Goal: Task Accomplishment & Management: Manage account settings

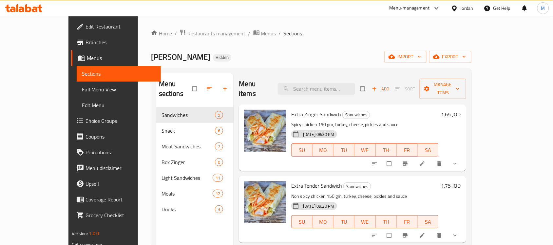
click at [464, 5] on div "Jordan" at bounding box center [466, 8] width 13 height 7
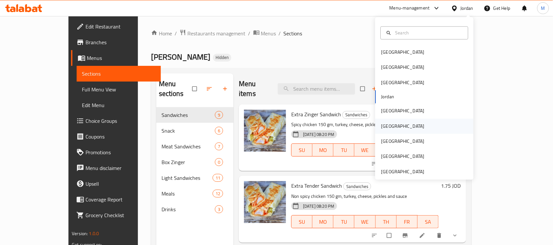
click at [389, 127] on div "[GEOGRAPHIC_DATA]" at bounding box center [403, 126] width 54 height 15
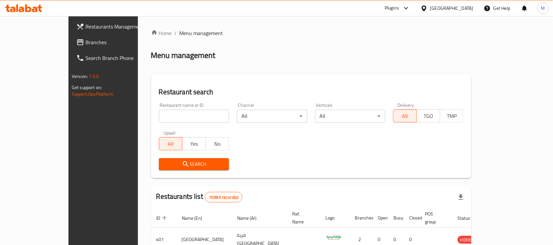
click at [192, 119] on input "search" at bounding box center [194, 116] width 70 height 13
click at [71, 48] on link "Branches" at bounding box center [116, 42] width 90 height 16
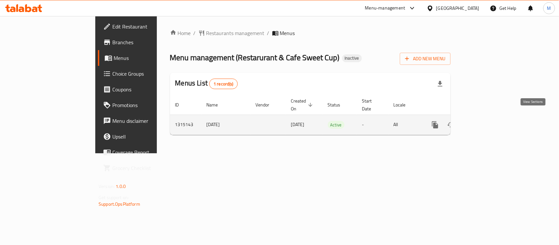
click at [486, 121] on icon "enhanced table" at bounding box center [482, 125] width 8 height 8
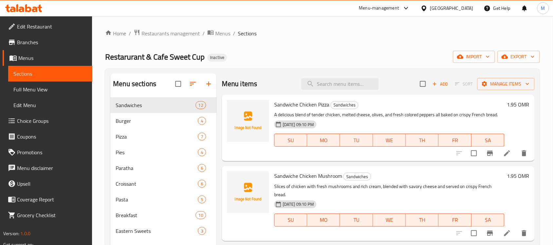
click at [363, 39] on div "Home / Restaurants management / Menus / Sections Restarurant & Cafe Sweet Cup I…" at bounding box center [322, 176] width 434 height 294
click at [470, 61] on span "import" at bounding box center [473, 57] width 31 height 8
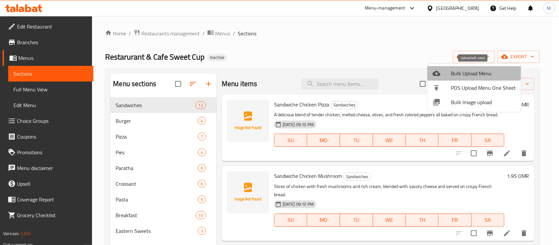
click at [462, 71] on span "Bulk Upload Menu" at bounding box center [483, 73] width 65 height 8
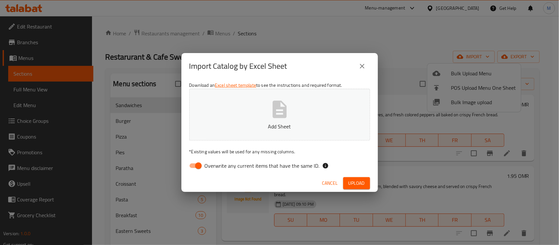
click at [205, 165] on span "Overwrite any current items that have the same ID." at bounding box center [262, 166] width 115 height 8
click at [205, 165] on input "Overwrite any current items that have the same ID." at bounding box center [198, 165] width 37 height 12
checkbox input "false"
drag, startPoint x: 313, startPoint y: 65, endPoint x: 314, endPoint y: 92, distance: 26.5
click at [313, 65] on div "Import Catalog by Excel Sheet" at bounding box center [279, 66] width 181 height 16
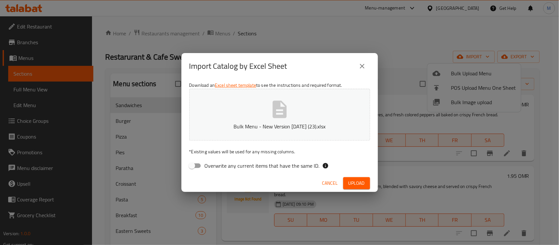
click at [354, 184] on span "Upload" at bounding box center [356, 183] width 16 height 8
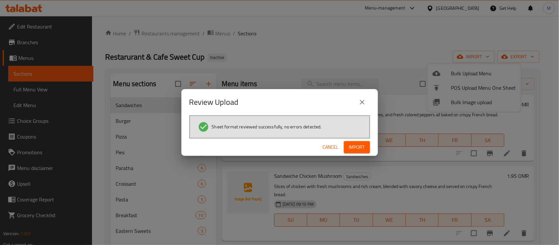
click at [359, 146] on span "Import" at bounding box center [357, 147] width 16 height 8
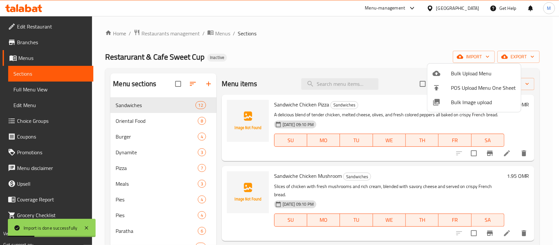
click at [330, 54] on div at bounding box center [279, 122] width 559 height 245
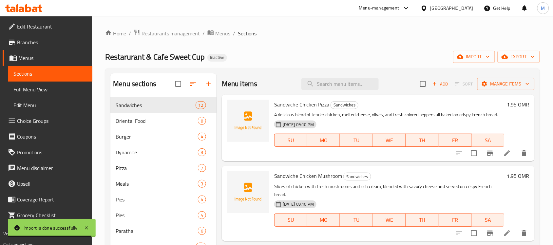
click at [276, 58] on div "Restarurant & Cafe Sweet Cup Inactive import export" at bounding box center [322, 57] width 434 height 12
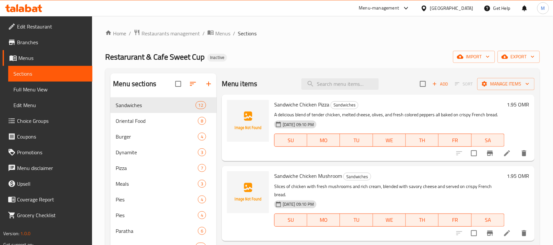
click at [195, 79] on button "button" at bounding box center [193, 84] width 16 height 16
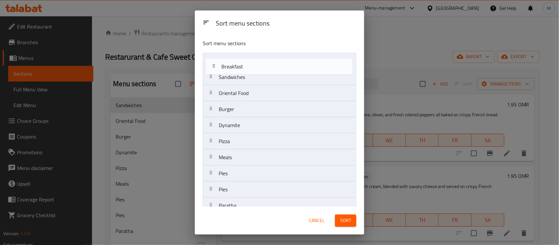
drag, startPoint x: 246, startPoint y: 133, endPoint x: 248, endPoint y: 66, distance: 66.5
click at [248, 66] on nav "Sandwiches Oriental Food Burger Dynamite Pizza Meals Pies Pies Paratha Desserts…" at bounding box center [280, 205] width 154 height 305
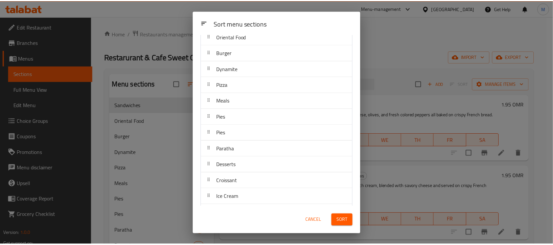
scroll to position [82, 0]
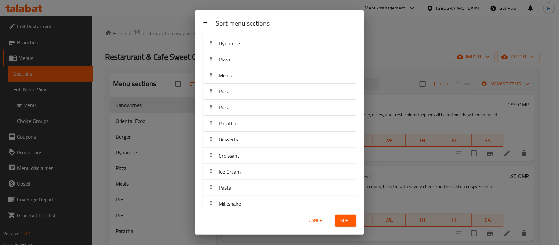
click at [356, 217] on button "Sort" at bounding box center [345, 220] width 21 height 12
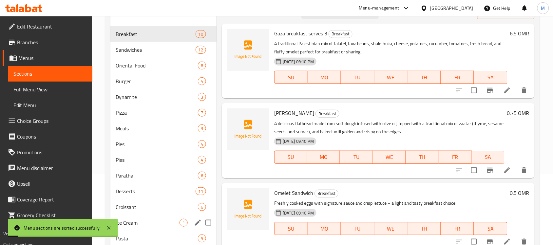
scroll to position [123, 0]
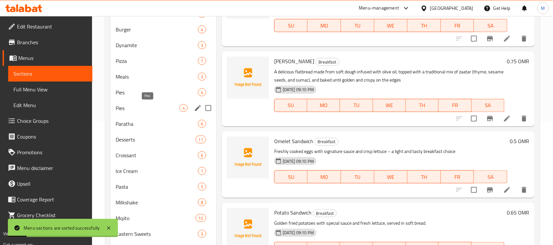
click at [155, 107] on span "Pies" at bounding box center [148, 108] width 64 height 8
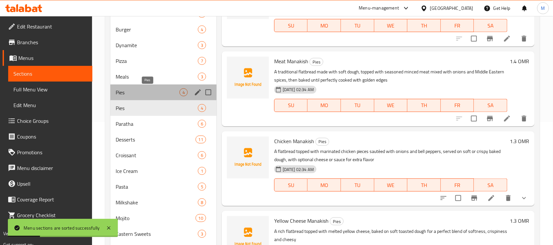
click at [156, 96] on span "Pies" at bounding box center [148, 92] width 64 height 8
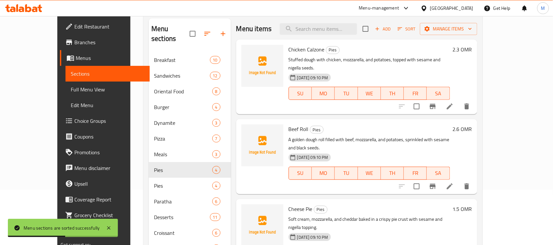
scroll to position [41, 0]
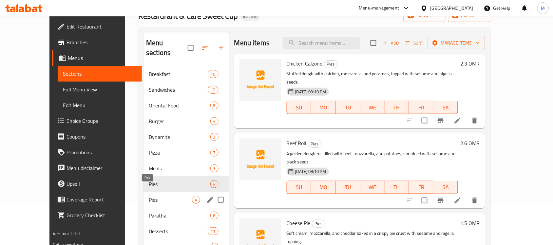
click at [159, 196] on span "Pies" at bounding box center [170, 200] width 43 height 8
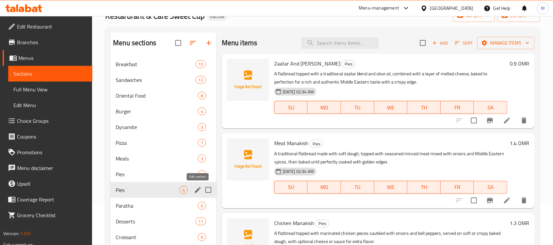
click at [196, 190] on icon "edit" at bounding box center [198, 190] width 8 height 8
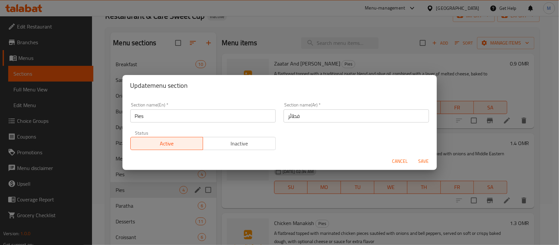
click at [172, 112] on input "Pies" at bounding box center [202, 115] width 145 height 13
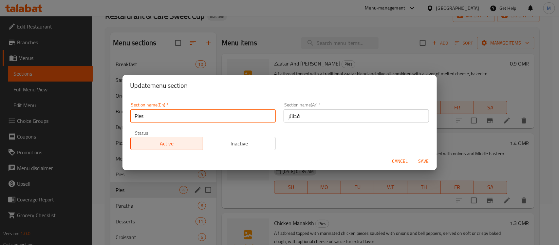
click at [172, 112] on input "Pies" at bounding box center [202, 115] width 145 height 13
type input "Fataya"
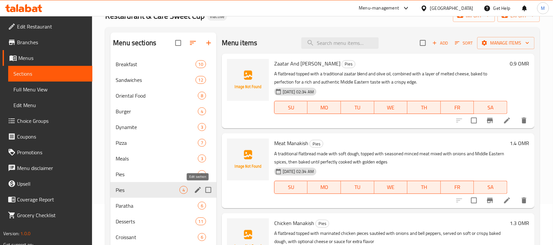
click at [195, 191] on icon "edit" at bounding box center [198, 190] width 8 height 8
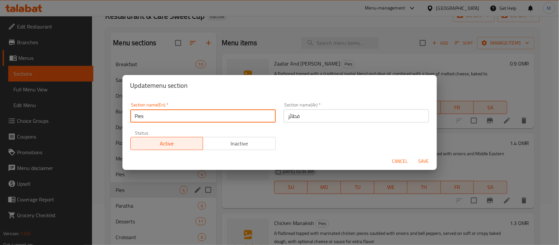
click at [182, 117] on input "Pies" at bounding box center [202, 115] width 145 height 13
paste input "Fatayer"
type input "Fatayer"
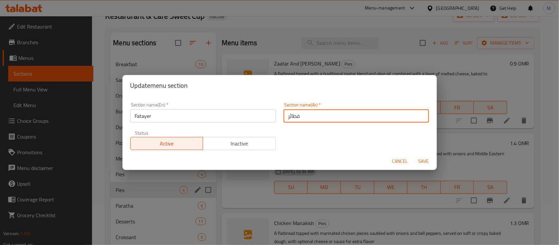
drag, startPoint x: 283, startPoint y: 117, endPoint x: 287, endPoint y: 119, distance: 4.0
click at [284, 117] on input "فطائر" at bounding box center [356, 115] width 145 height 13
type input "الفطائر"
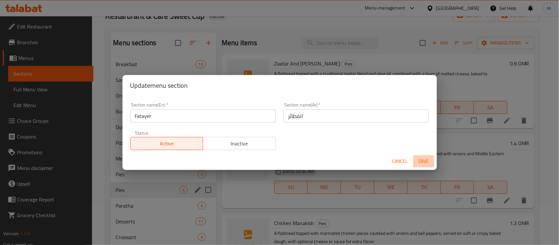
click at [421, 159] on span "Save" at bounding box center [424, 161] width 16 height 8
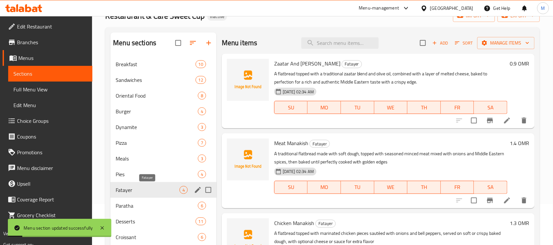
click at [141, 188] on span "Fatayer" at bounding box center [148, 190] width 64 height 8
click at [195, 191] on icon "edit" at bounding box center [198, 190] width 8 height 8
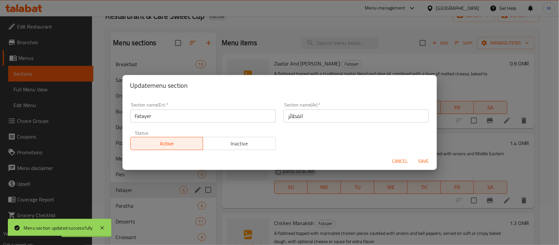
click at [152, 119] on input "Fatayer" at bounding box center [202, 115] width 145 height 13
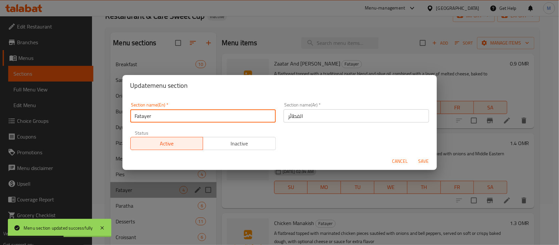
click at [152, 119] on input "Fatayer" at bounding box center [202, 115] width 145 height 13
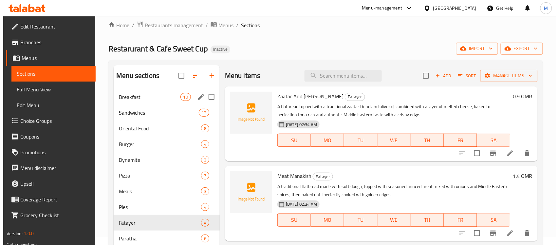
scroll to position [8, 0]
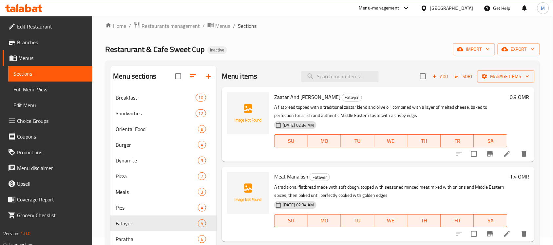
click at [195, 75] on icon "button" at bounding box center [193, 76] width 8 height 8
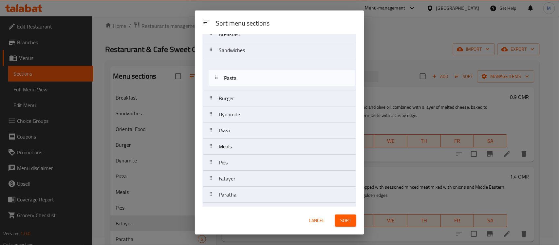
scroll to position [17, 0]
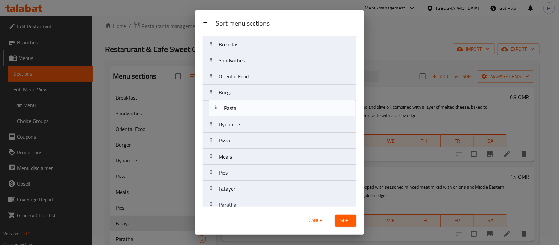
drag, startPoint x: 246, startPoint y: 118, endPoint x: 251, endPoint y: 109, distance: 10.8
click at [251, 109] on nav "Breakfast Sandwiches Oriental Food Burger Dynamite Pizza Meals Pies Fatayer Par…" at bounding box center [280, 188] width 154 height 305
drag, startPoint x: 240, startPoint y: 143, endPoint x: 242, endPoint y: 109, distance: 34.5
click at [242, 109] on nav "Breakfast Sandwiches Oriental Food Burger Pasta Dynamite Pizza Meals Pies Fatay…" at bounding box center [280, 188] width 154 height 305
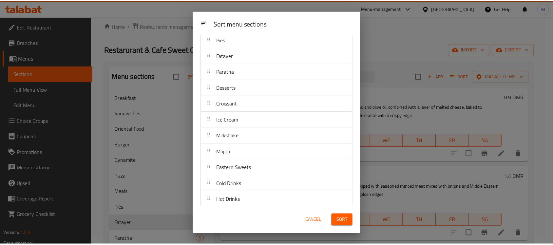
scroll to position [156, 0]
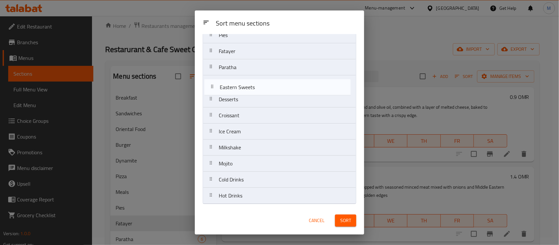
drag, startPoint x: 254, startPoint y: 164, endPoint x: 255, endPoint y: 86, distance: 78.2
click at [255, 86] on nav "Breakfast Sandwiches Oriental Food Burger Pizza Pasta Dynamite Meals Pies Fatay…" at bounding box center [280, 51] width 154 height 305
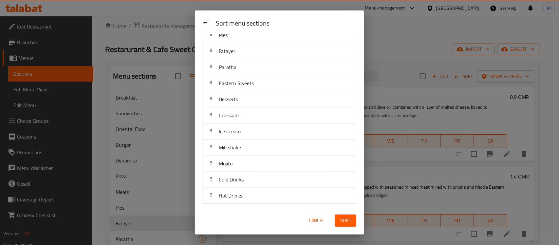
click at [353, 221] on button "Sort" at bounding box center [345, 220] width 21 height 12
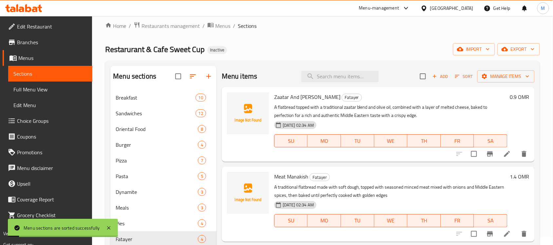
click at [61, 87] on span "Full Menu View" at bounding box center [50, 89] width 74 height 8
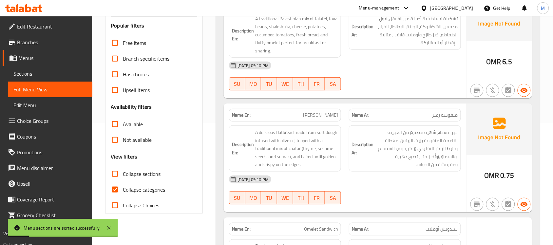
scroll to position [130, 0]
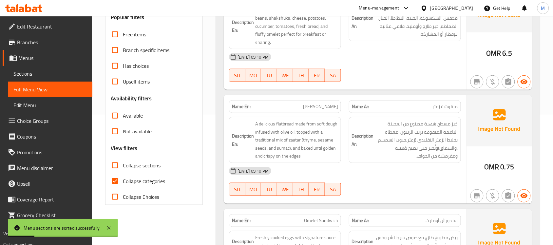
click at [119, 166] on input "Collapse sections" at bounding box center [115, 165] width 16 height 16
checkbox input "true"
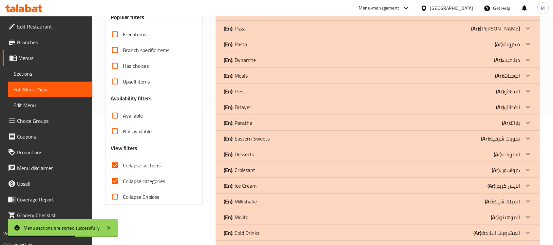
click at [180, 219] on div "Filter Branches Branches Popular filters Free items Branch specific items Has c…" at bounding box center [156, 107] width 111 height 306
click at [115, 182] on input "Collapse categories" at bounding box center [115, 181] width 16 height 16
checkbox input "false"
click at [182, 228] on div "Filter Branches Branches Popular filters Free items Branch specific items Has c…" at bounding box center [156, 107] width 111 height 306
click at [180, 216] on div "Filter Branches Branches Popular filters Free items Branch specific items Has c…" at bounding box center [156, 107] width 111 height 306
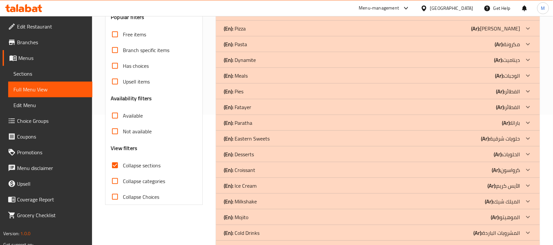
click at [288, 108] on div "(En): Fatayer (Ar): الفطائر" at bounding box center [372, 107] width 296 height 8
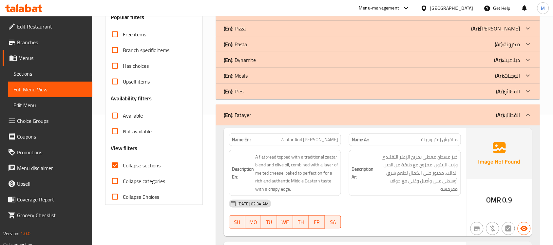
click at [250, 72] on div "(En): Meals (Ar): الوجبات" at bounding box center [372, 76] width 296 height 8
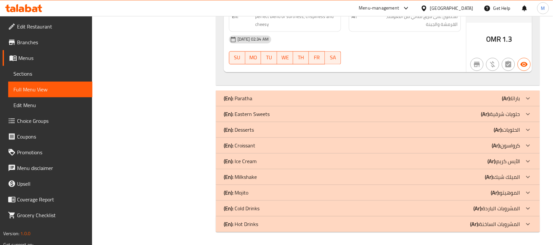
click at [268, 131] on div "(En): Desserts (Ar): الحلويات" at bounding box center [372, 130] width 296 height 8
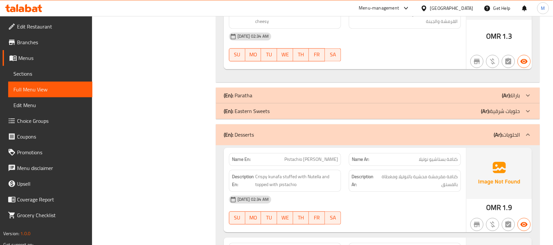
click at [163, 186] on div "Filter Branches Branches Popular filters Free items Branch specific items Has c…" at bounding box center [156, 85] width 111 height 2258
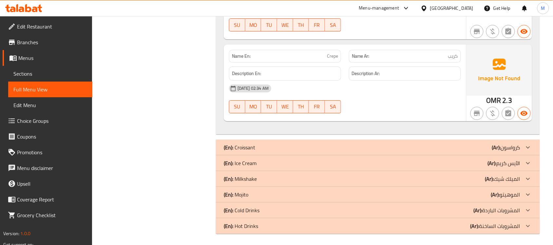
click at [256, 191] on div "(En): Mojito (Ar): الموهيتو" at bounding box center [372, 195] width 296 height 8
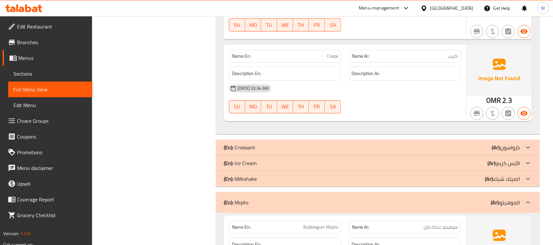
click at [258, 162] on div "(En): Ice Cream (Ar): الآيس كريم" at bounding box center [372, 163] width 296 height 8
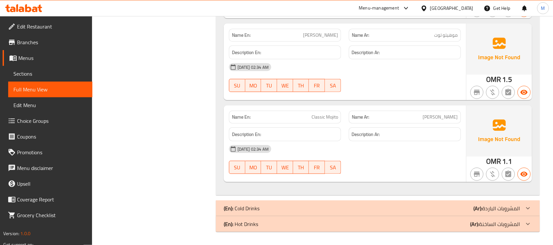
click at [248, 225] on p "(En): Hot Drinks" at bounding box center [241, 224] width 34 height 8
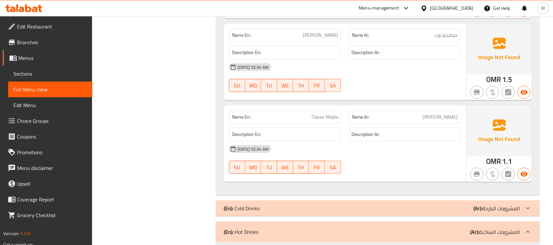
click at [280, 210] on div "(En): Cold Drinks (Ar): المشروبات الباردة" at bounding box center [372, 208] width 296 height 8
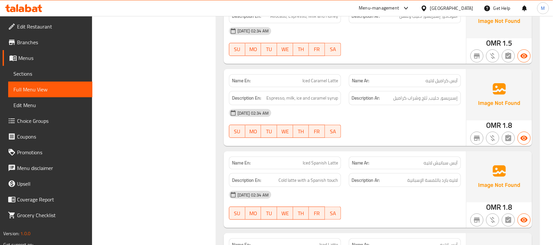
scroll to position [3902, 0]
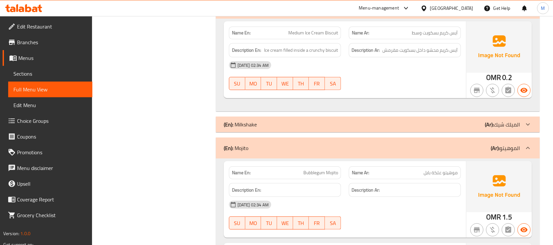
click at [261, 124] on div "(En): Milkshake (Ar): الميلك شيك" at bounding box center [372, 124] width 296 height 8
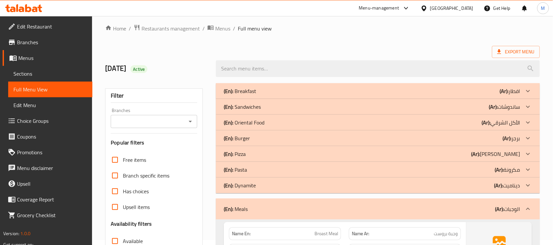
click at [267, 124] on div "(En): Oriental Food (Ar): الأكل الشرقي" at bounding box center [372, 123] width 296 height 8
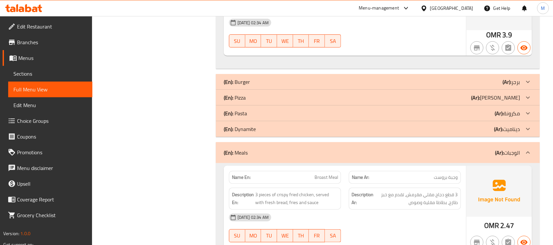
click at [250, 127] on p "(En): Dynamite" at bounding box center [240, 129] width 32 height 8
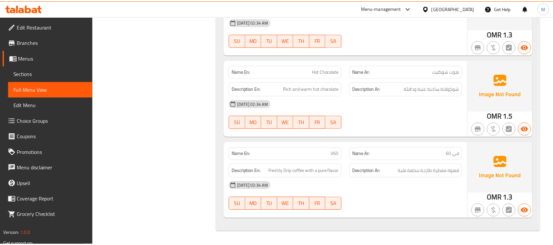
scroll to position [0, 0]
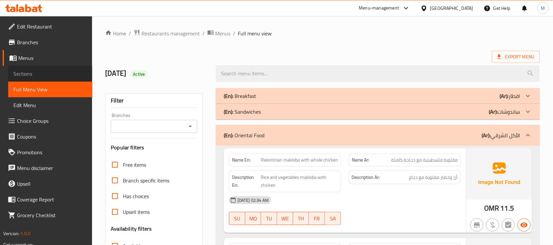
click at [38, 74] on span "Sections" at bounding box center [50, 74] width 74 height 8
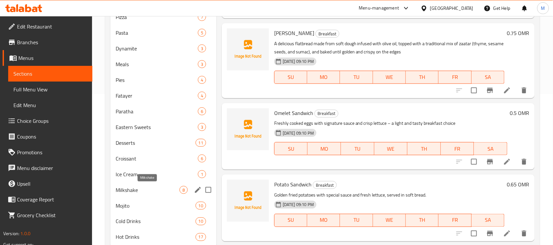
scroll to position [164, 0]
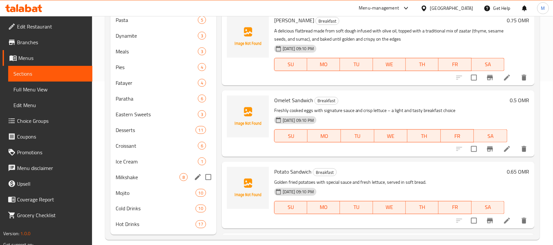
click at [153, 171] on div "Milkshake 8" at bounding box center [163, 177] width 106 height 16
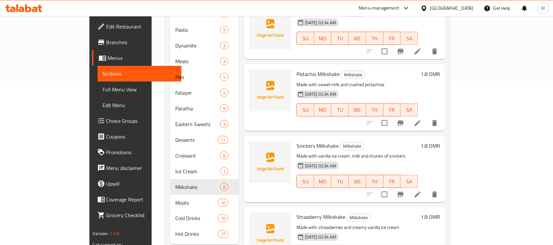
click at [315, 118] on div "Pistachio Milkshake Milkshake Made with sweet milk and crushed pistachios 30-09…" at bounding box center [357, 97] width 127 height 61
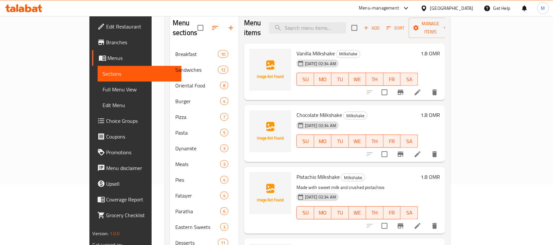
scroll to position [41, 0]
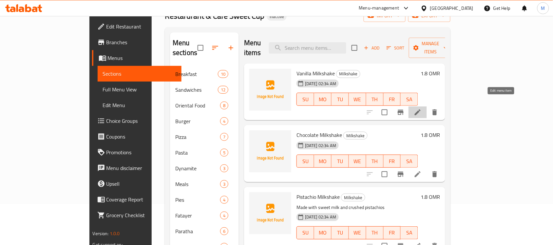
click at [420, 109] on icon at bounding box center [417, 112] width 6 height 6
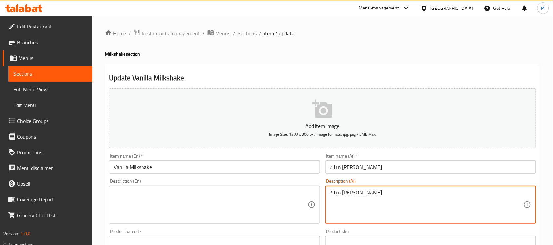
click at [364, 192] on textarea "ميلك شيك فانيليا كريمي" at bounding box center [426, 204] width 193 height 31
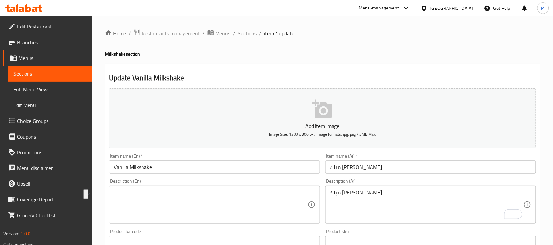
click at [198, 205] on textarea at bounding box center [210, 204] width 193 height 31
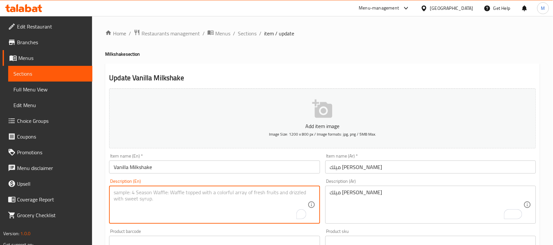
paste textarea "Creamy vanilla milkshake"
type textarea "Creamy vanilla milkshake"
click at [186, 163] on input "Vanilla Milkshake" at bounding box center [214, 166] width 211 height 13
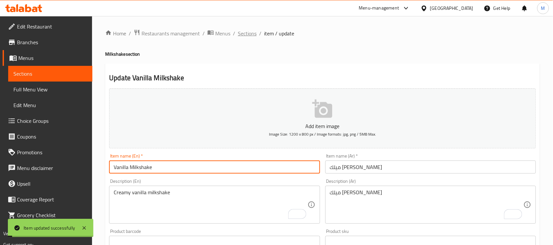
click at [246, 34] on span "Sections" at bounding box center [247, 33] width 19 height 8
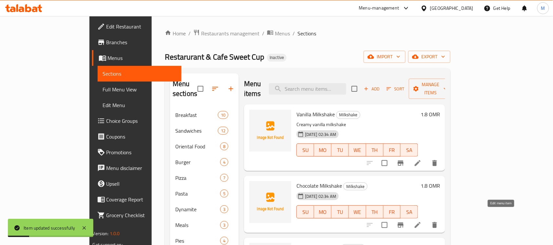
click at [421, 221] on icon at bounding box center [417, 225] width 8 height 8
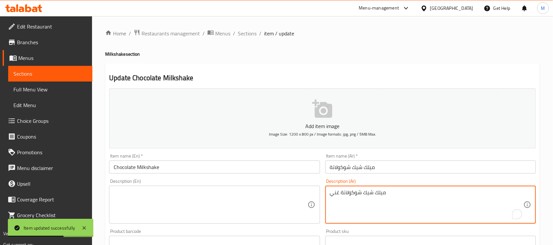
click at [381, 197] on textarea "ميلك شيك شوكولاتة غني" at bounding box center [426, 204] width 193 height 31
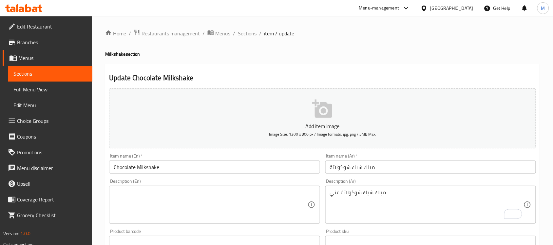
click at [171, 214] on textarea at bounding box center [210, 204] width 193 height 31
paste textarea "Rich chocolate milkshake"
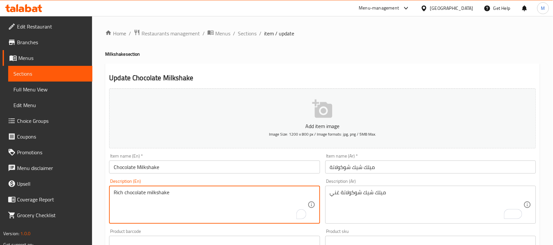
type textarea "Rich chocolate milkshake"
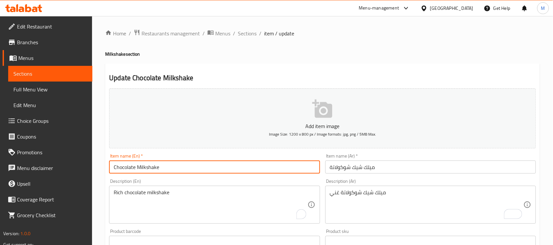
click at [195, 171] on input "Chocolate Milkshake" at bounding box center [214, 166] width 211 height 13
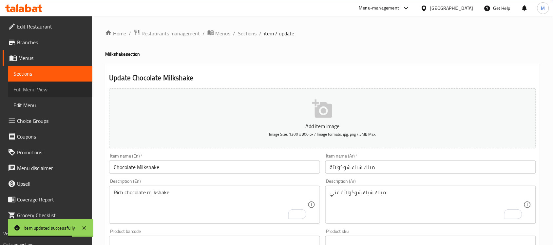
click at [46, 89] on span "Full Menu View" at bounding box center [50, 89] width 74 height 8
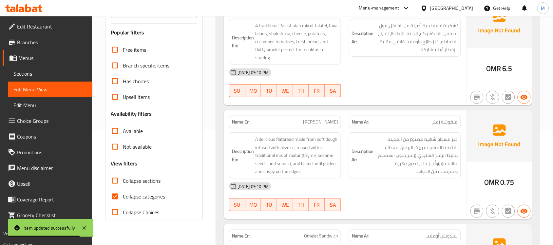
scroll to position [164, 0]
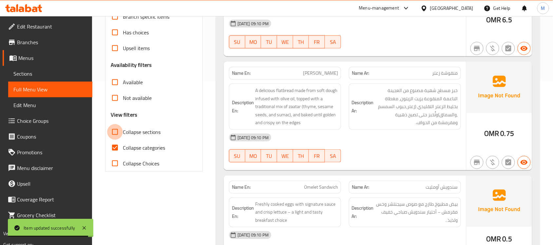
click at [116, 131] on input "Collapse sections" at bounding box center [115, 132] width 16 height 16
checkbox input "true"
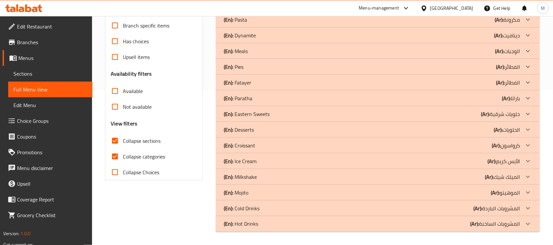
scroll to position [155, 0]
click at [116, 156] on input "Collapse categories" at bounding box center [115, 157] width 16 height 16
checkbox input "false"
click at [171, 191] on div "Filter Branches Branches Popular filters Free items Branch specific items Has c…" at bounding box center [156, 83] width 111 height 306
click at [266, 32] on div "(En): Dynamite (Ar): ديناميت" at bounding box center [372, 36] width 296 height 8
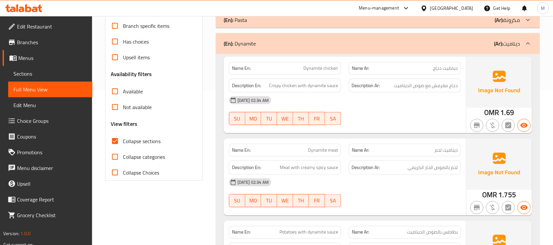
click at [154, 192] on div "Filter Branches Branches Popular filters Free items Branch specific items Has c…" at bounding box center [156, 219] width 111 height 578
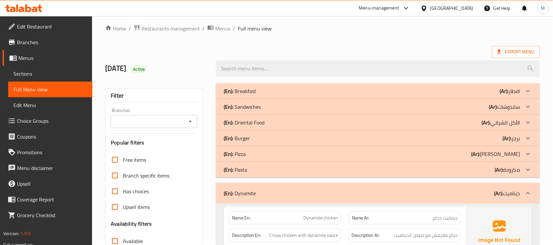
click at [282, 119] on div "(En): Oriental Food (Ar): الأكل الشرقي" at bounding box center [372, 123] width 296 height 8
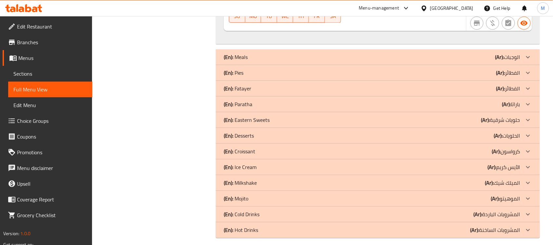
click at [274, 179] on div "(En): Milkshake (Ar): الميلك شيك" at bounding box center [372, 183] width 296 height 8
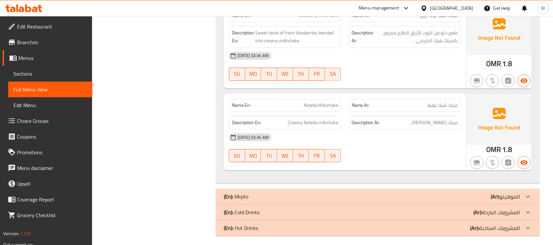
click at [251, 228] on p "(En): Hot Drinks" at bounding box center [241, 228] width 34 height 8
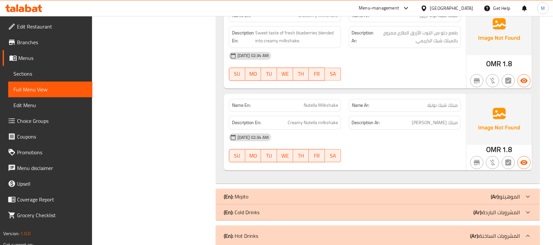
click at [259, 209] on p "(En): Cold Drinks" at bounding box center [242, 212] width 36 height 8
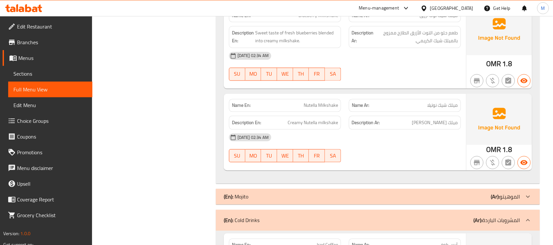
click at [249, 192] on div "(En): Mojito (Ar): الموهيتو" at bounding box center [372, 196] width 296 height 8
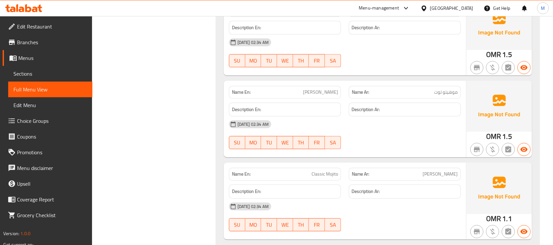
scroll to position [2690, 0]
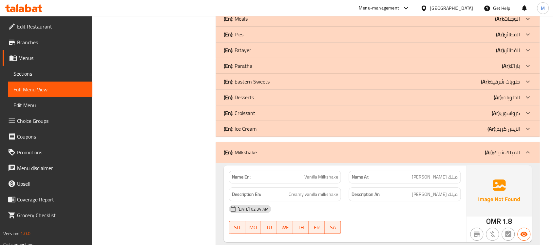
click at [269, 125] on div "(En): Ice Cream (Ar): الآيس كريم" at bounding box center [372, 129] width 296 height 8
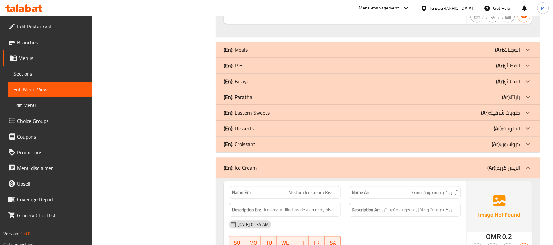
click at [242, 125] on p "(En): Desserts" at bounding box center [239, 128] width 30 height 8
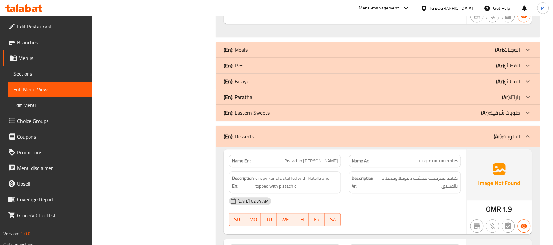
click at [249, 46] on div "(En): Meals (Ar): الوجبات" at bounding box center [372, 50] width 296 height 8
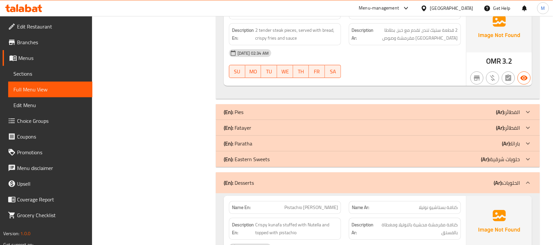
click at [267, 124] on div "(En): Fatayer (Ar): الفطائر" at bounding box center [372, 128] width 296 height 8
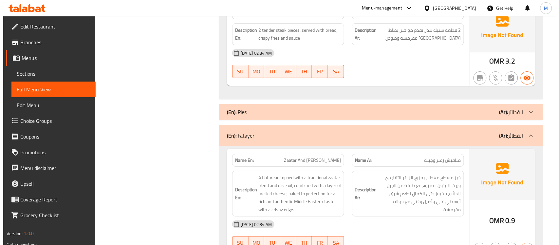
scroll to position [0, 0]
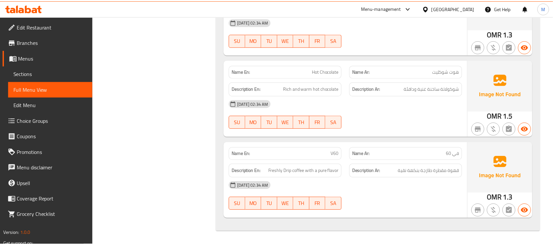
scroll to position [1392, 0]
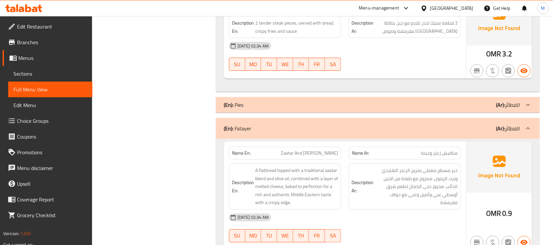
click at [57, 73] on span "Sections" at bounding box center [50, 74] width 74 height 8
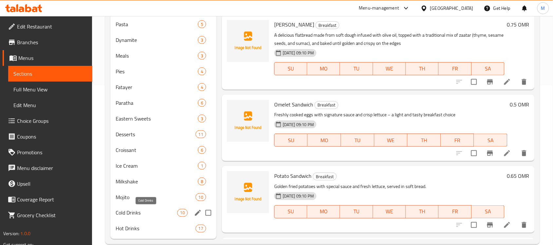
scroll to position [171, 0]
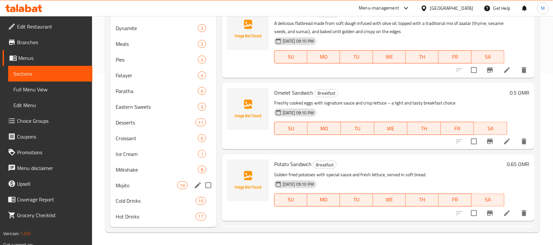
click at [133, 185] on span "Mojito" at bounding box center [146, 185] width 61 height 8
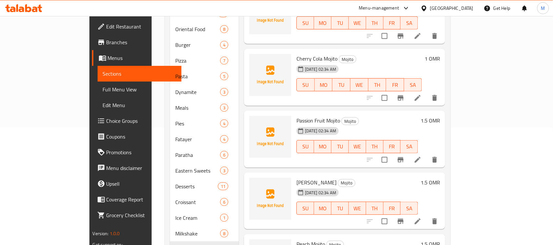
scroll to position [8, 0]
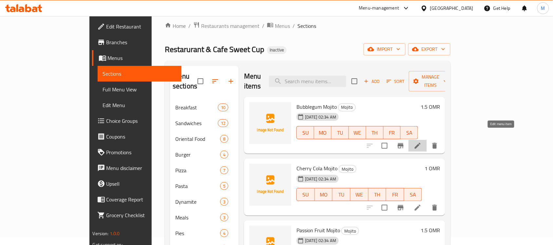
click at [420, 143] on icon at bounding box center [417, 146] width 6 height 6
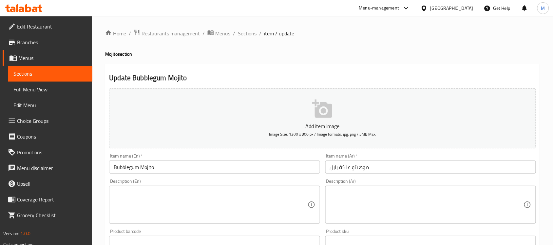
click at [215, 204] on textarea at bounding box center [210, 204] width 193 height 31
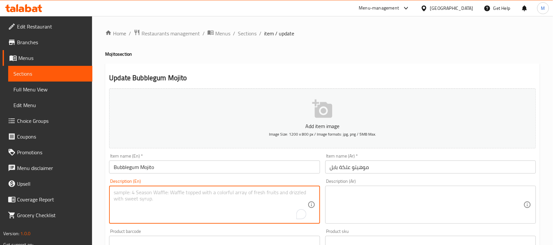
paste textarea "A refreshing mojito with a bubble gum"
click at [133, 192] on textarea "A refreshing mojito with a bubble gum" at bounding box center [210, 204] width 193 height 31
type textarea "A mojito with a bubble gum"
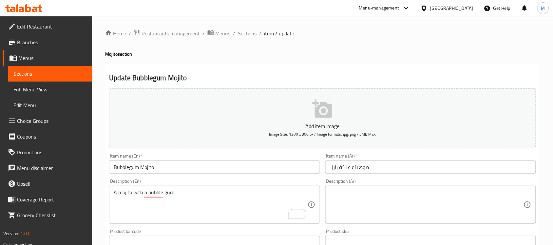
click at [385, 205] on textarea at bounding box center [426, 204] width 193 height 31
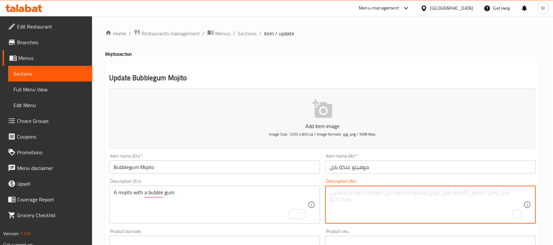
paste textarea "موهيتو منعش مع بابل جم"
click at [362, 193] on textarea "موهيتو منعش مع بابل جم" at bounding box center [426, 204] width 193 height 31
type textarea "موهيتو مع بابل جم"
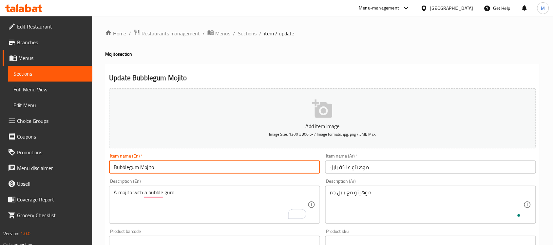
click at [233, 169] on input "Bubblegum Mojito" at bounding box center [214, 166] width 211 height 13
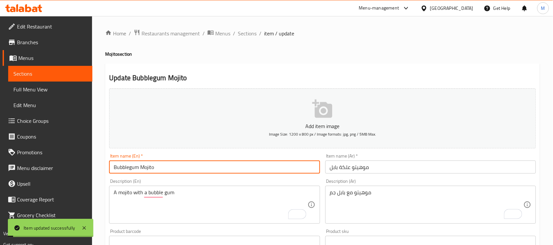
click at [165, 164] on input "Bubblegum Mojito" at bounding box center [214, 166] width 211 height 13
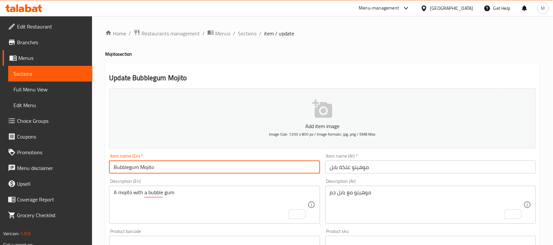
click at [207, 168] on input "Bubblegum Mojito" at bounding box center [214, 166] width 211 height 13
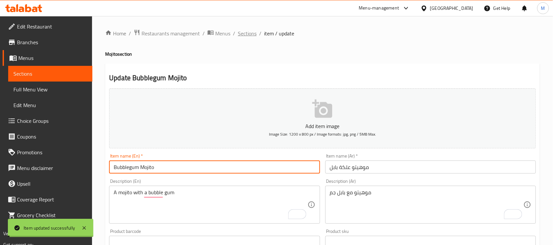
click at [246, 32] on span "Sections" at bounding box center [247, 33] width 19 height 8
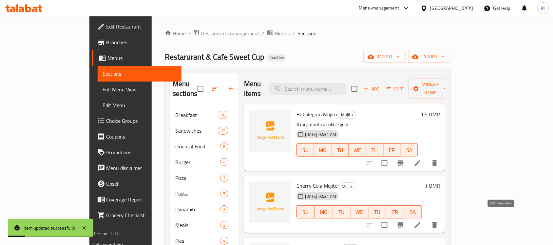
click at [421, 221] on icon at bounding box center [417, 225] width 8 height 8
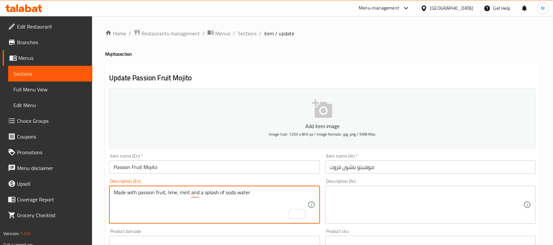
type textarea "Made with passion fruit, lime, mint and a splash of soda water"
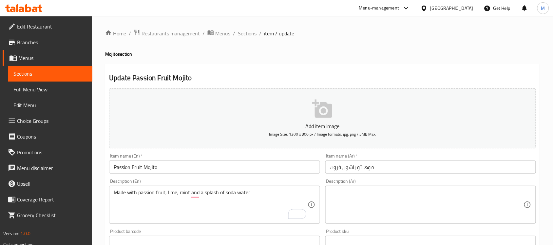
click at [420, 205] on textarea at bounding box center [426, 204] width 193 height 31
paste textarea "صنعت بالفاكهة الباشن فروت، الحامض، النعناع ورشة من ماء الصودا."
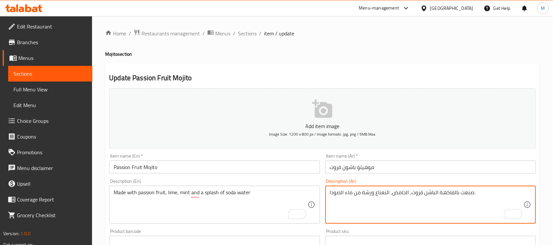
click at [467, 193] on textarea "صنعت بالفاكهة الباشن فروت، الحامض، النعناع ورشة من ماء الصودا." at bounding box center [426, 204] width 193 height 31
click at [447, 193] on textarea "محضرة من بالفاكهة الباشن فروت، الحامض، النعناع ورشة من ماء الصودا." at bounding box center [426, 204] width 193 height 31
click at [435, 190] on textarea "محضرة من الباشن فروت، الحامض، النعناع ورشة من ماء الصودا." at bounding box center [426, 204] width 193 height 31
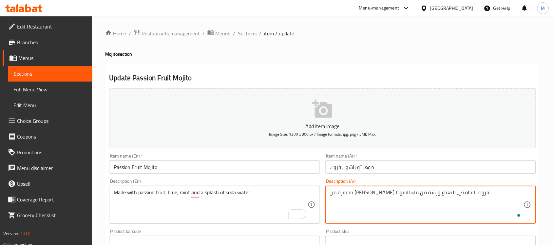
click at [428, 191] on textarea "محضرة من [PERSON_NAME] فروت، الحامض، النعناع ورشة من ماء الصودا." at bounding box center [426, 204] width 193 height 31
click at [405, 191] on textarea "محضرة من باشون فروت، الحامض، النعناع ورشة من ماء الصودا." at bounding box center [426, 204] width 193 height 31
click at [406, 192] on textarea "محضرة من باشون فروت، حامض، النعناع ورشة من ماء الصودا." at bounding box center [426, 204] width 193 height 31
click at [386, 191] on textarea "محضرة من باشون فروت، حامض، النعناع ورشة من ماء الصودا." at bounding box center [426, 204] width 193 height 31
type textarea "محضرة من باشون فروت، حامض، نعناع ورشة من ماء الصودا."
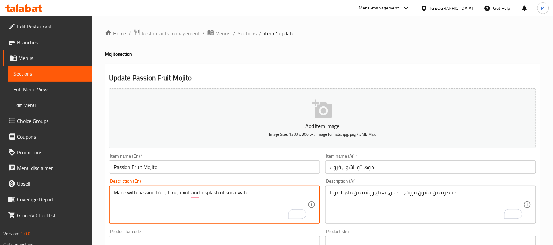
click at [207, 194] on textarea "Made with passion fruit, lime, mint and a splash of soda water" at bounding box center [210, 204] width 193 height 31
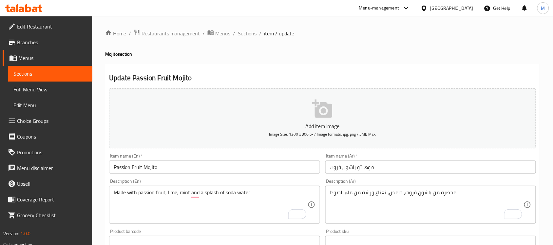
click at [261, 169] on input "Passion Fruit Mojito" at bounding box center [214, 166] width 211 height 13
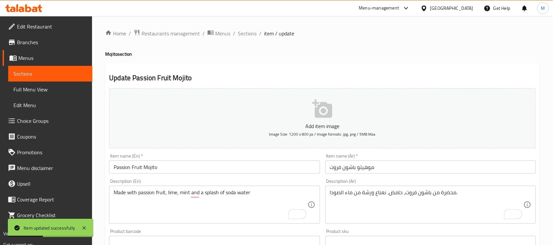
drag, startPoint x: 249, startPoint y: 33, endPoint x: 249, endPoint y: 38, distance: 4.9
click at [249, 33] on span "Sections" at bounding box center [247, 33] width 19 height 8
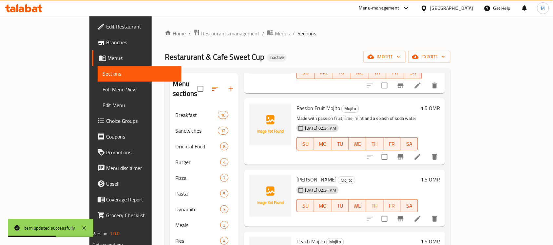
scroll to position [164, 0]
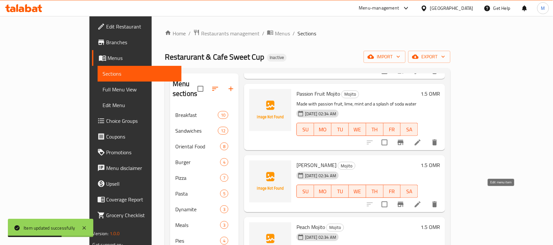
click at [421, 200] on icon at bounding box center [417, 204] width 8 height 8
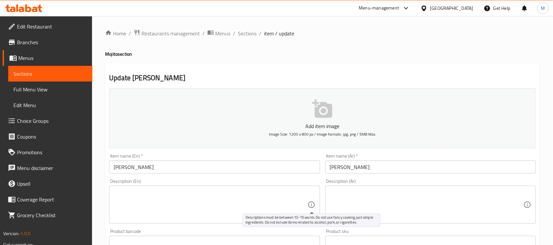
click at [350, 202] on textarea at bounding box center [426, 204] width 193 height 31
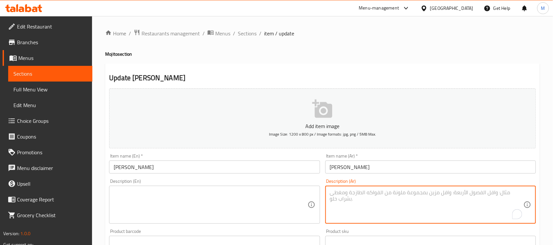
paste textarea "[PERSON_NAME] بارد"
type textarea "[PERSON_NAME] بارد"
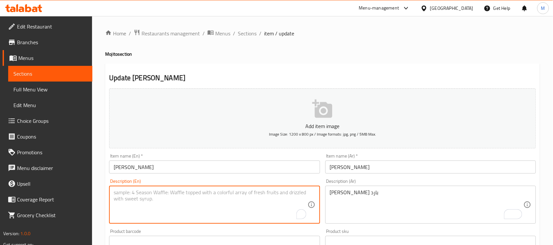
click at [175, 202] on textarea "To enrich screen reader interactions, please activate Accessibility in Grammarl…" at bounding box center [210, 204] width 193 height 31
paste textarea "Cold mango mojito"
type textarea "Cold mango mojito"
click at [192, 170] on input "[PERSON_NAME]" at bounding box center [214, 166] width 211 height 13
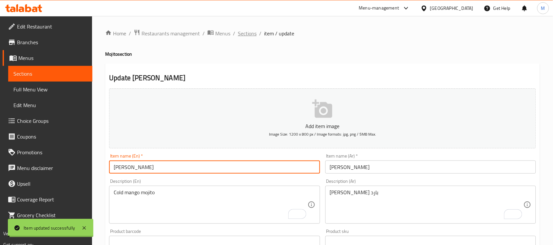
click at [247, 30] on span "Sections" at bounding box center [247, 33] width 19 height 8
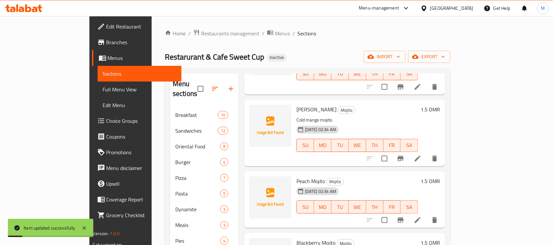
scroll to position [246, 0]
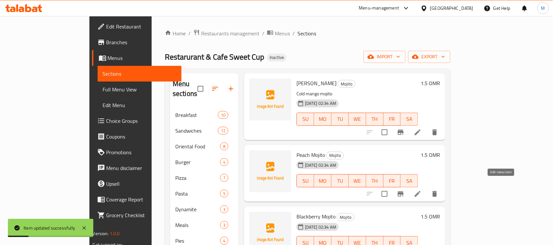
click at [421, 190] on icon at bounding box center [417, 194] width 8 height 8
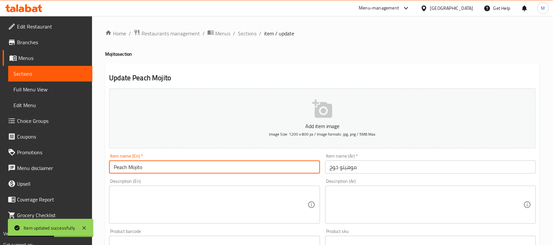
click at [186, 163] on input "Peach Mojito" at bounding box center [214, 166] width 211 height 13
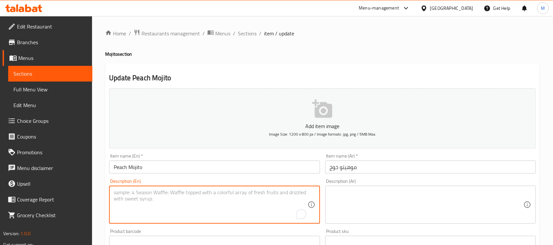
click at [211, 204] on textarea "To enrich screen reader interactions, please activate Accessibility in Grammarl…" at bounding box center [210, 204] width 193 height 31
paste textarea "Made with fresh peaches, mint leaves, lime juice and a splash of soda"
type textarea "Made with fresh peaches, mint leaves, lime juice and a splash of soda"
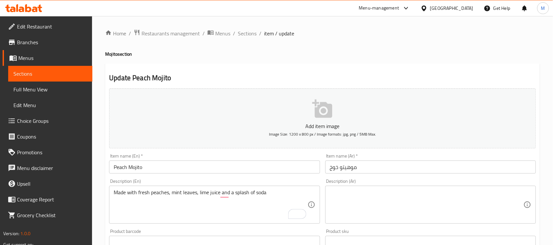
click at [389, 211] on textarea at bounding box center [426, 204] width 193 height 31
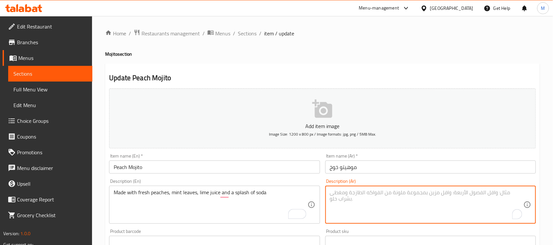
paste textarea "مصنوعة من الخوخ الطازج، وأوراق النعناع، وعصير حامض مع رشة من صودا."
click at [427, 192] on textarea "مصنوعة من الخوخ الطازج، وأوراق النعناع، وعصير حامض مع رشة من صودا." at bounding box center [426, 204] width 193 height 31
click at [410, 191] on textarea "مصنوعة من الخوخ الطازج، أوراق النعناع، وعصير حامض مع رشة من صودا." at bounding box center [426, 204] width 193 height 31
click at [395, 192] on textarea "مصنوعة من الخوخ الطازج، أوراق نعناع، وعصير حامض مع رشة من صودا." at bounding box center [426, 204] width 193 height 31
click at [362, 193] on textarea "مصنوعة من الخوخ الطازج، أوراق نعناع، عصير حامض مع رشة من صودا." at bounding box center [426, 204] width 193 height 31
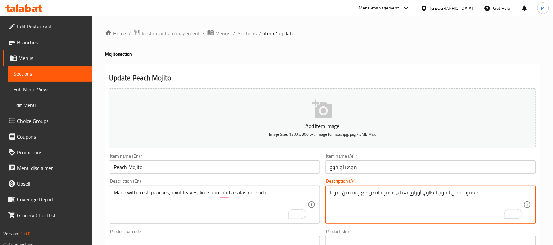
click at [362, 193] on textarea "مصنوعة من الخوخ الطازج، أوراق نعناع، عصير حامض مع رشة من صودا." at bounding box center [426, 204] width 193 height 31
click at [339, 192] on textarea "مصنوعة من الخوخ الطازج، أوراق نعناع، عصير حامض ورشة من صودا." at bounding box center [426, 204] width 193 height 31
type textarea "مصنوعة من الخوخ الطازج، أوراق نعناع، عصير حامض ورشة من الصودا."
click at [205, 166] on input "Peach Mojito" at bounding box center [214, 166] width 211 height 13
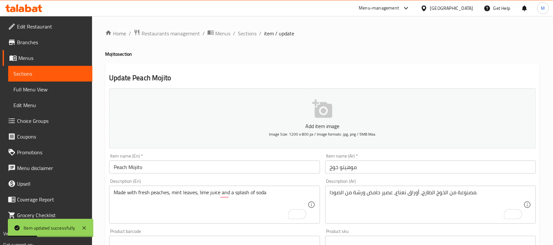
click at [257, 30] on ol "Home / Restaurants management / Menus / Sections / item / update" at bounding box center [322, 33] width 434 height 9
click at [244, 35] on span "Sections" at bounding box center [247, 33] width 19 height 8
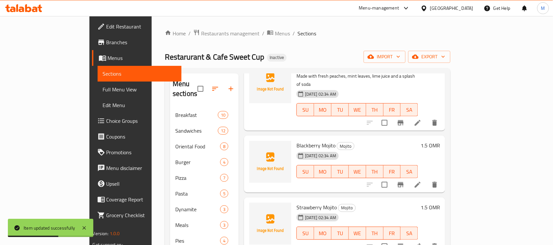
scroll to position [357, 0]
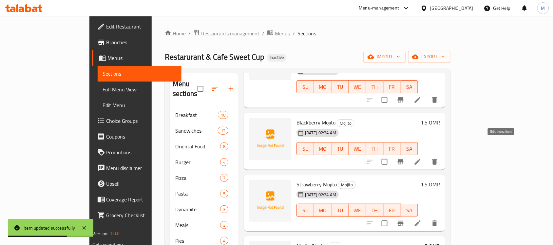
click at [420, 159] on icon at bounding box center [417, 162] width 6 height 6
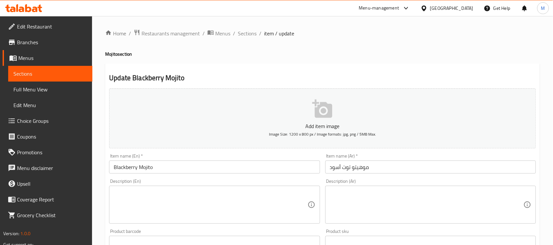
click at [160, 170] on input "Blackberry Mojito" at bounding box center [214, 166] width 211 height 13
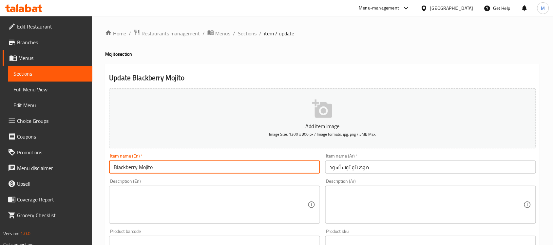
click at [160, 170] on input "Blackberry Mojito" at bounding box center [214, 166] width 211 height 13
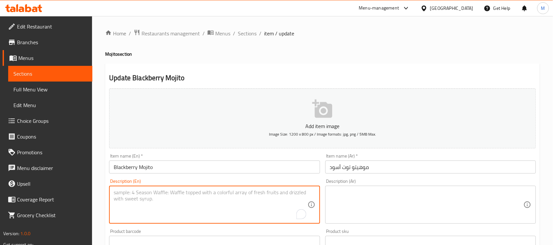
click at [185, 205] on textarea "To enrich screen reader interactions, please activate Accessibility in Grammarl…" at bounding box center [210, 204] width 193 height 31
paste textarea "Blend of juicy blackberries and invigorating flavors"
type textarea "Blend of juicy blackberries and invigorating flavors"
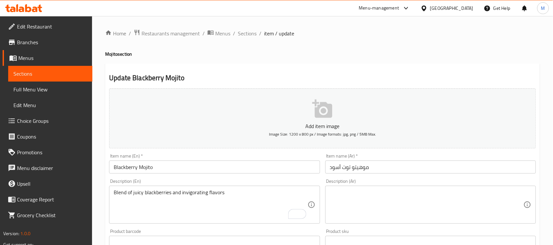
click at [376, 200] on textarea at bounding box center [426, 204] width 193 height 31
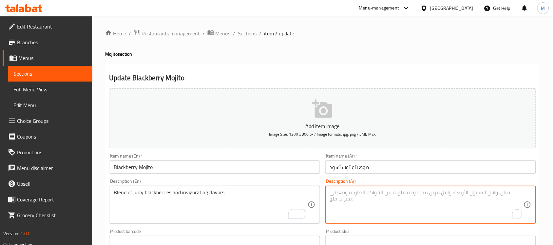
type textarea "ر"
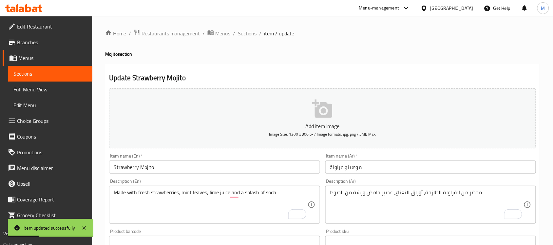
click at [247, 34] on span "Sections" at bounding box center [247, 33] width 19 height 8
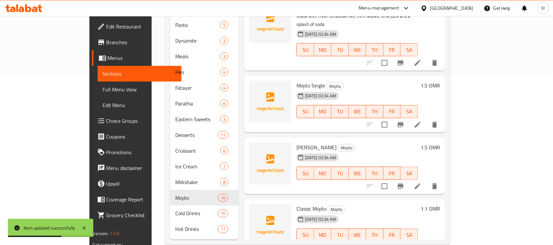
scroll to position [171, 0]
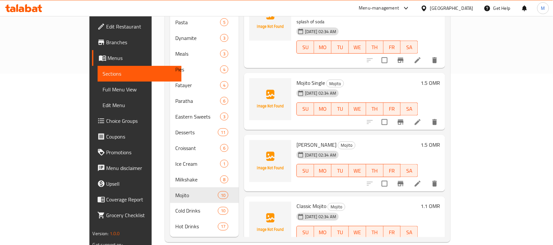
click at [421, 118] on icon at bounding box center [417, 122] width 8 height 8
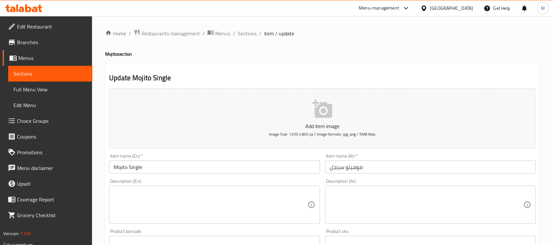
click at [381, 201] on textarea at bounding box center [426, 204] width 193 height 31
paste textarea "موهيتو كلاسيك بسيط"
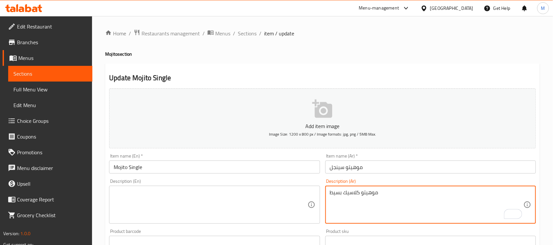
type textarea "موهيتو كلاسيك بسيط"
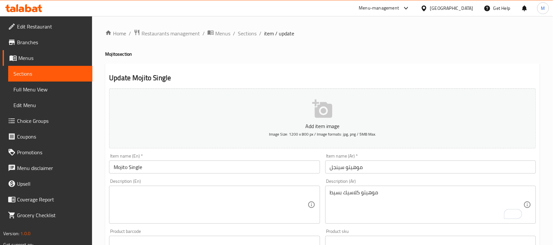
click at [225, 201] on textarea at bounding box center [210, 204] width 193 height 31
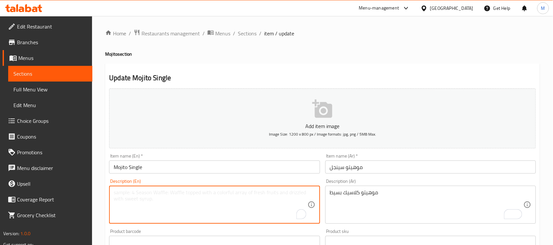
paste textarea "Classic simple mojito"
type textarea "Classic simple mojito"
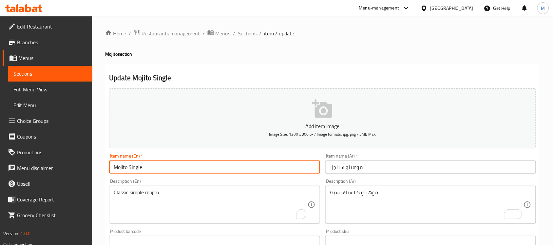
click at [189, 170] on input "Mojito Single" at bounding box center [214, 166] width 211 height 13
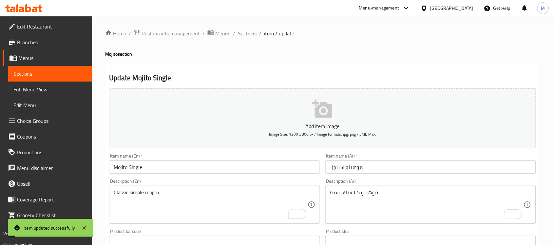
click at [248, 32] on span "Sections" at bounding box center [247, 33] width 19 height 8
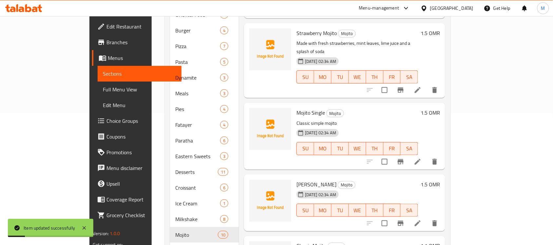
scroll to position [171, 0]
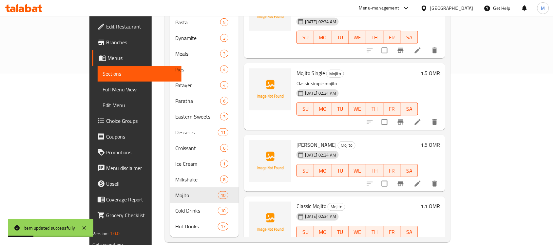
click at [420, 181] on icon at bounding box center [417, 184] width 6 height 6
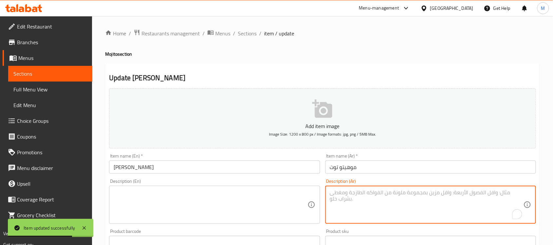
click at [380, 203] on textarea "To enrich screen reader interactions, please activate Accessibility in Grammarl…" at bounding box center [426, 204] width 193 height 31
paste textarea "موهيتو توت مشكل"
type textarea "موهيتو توت مشكل"
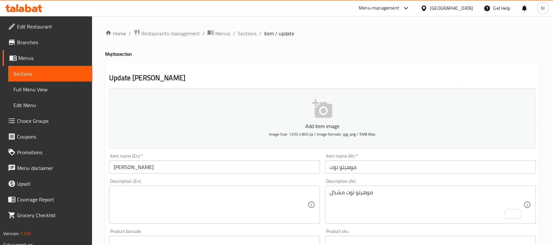
click at [205, 210] on textarea at bounding box center [210, 204] width 193 height 31
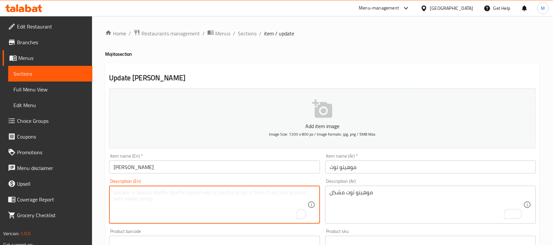
paste textarea "Mixed berry mojito"
type textarea "Mixed berry mojito"
click at [185, 163] on input "[PERSON_NAME]" at bounding box center [214, 166] width 211 height 13
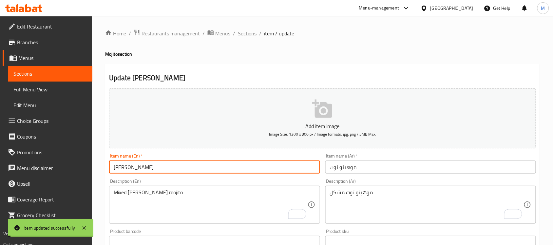
click at [245, 32] on span "Sections" at bounding box center [247, 33] width 19 height 8
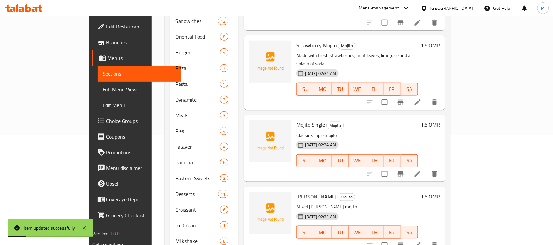
scroll to position [171, 0]
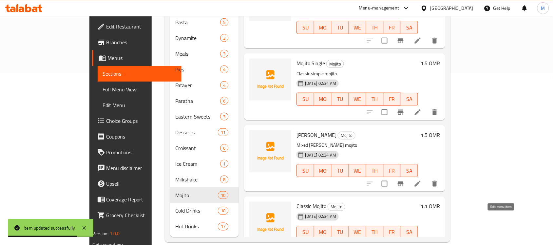
click at [421, 242] on icon at bounding box center [417, 246] width 8 height 8
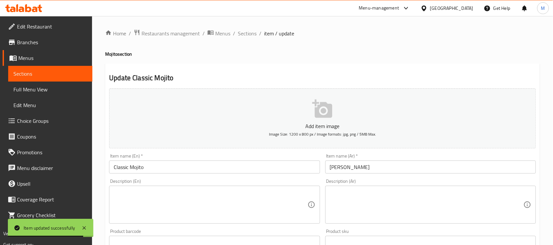
click at [366, 200] on textarea at bounding box center [426, 204] width 193 height 31
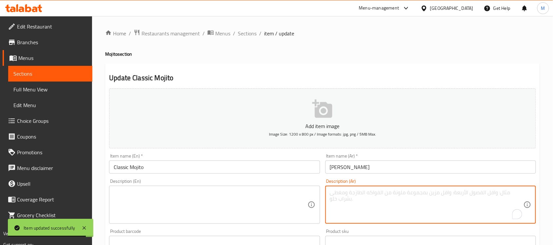
paste textarea "لموهيتو الكلاسيكي بالليمون والنعناع"
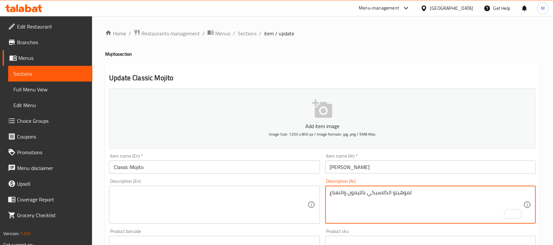
drag, startPoint x: 410, startPoint y: 190, endPoint x: 414, endPoint y: 191, distance: 5.0
click at [414, 191] on textarea "لموهيتو الكلاسيكي بالليمون والنعناع" at bounding box center [426, 204] width 193 height 31
click at [387, 191] on textarea "موهيتو الكلاسيكي بالليمون والنعناع" at bounding box center [426, 204] width 193 height 31
type textarea "موهيتو كلاسيكي بالليمون والنعناع"
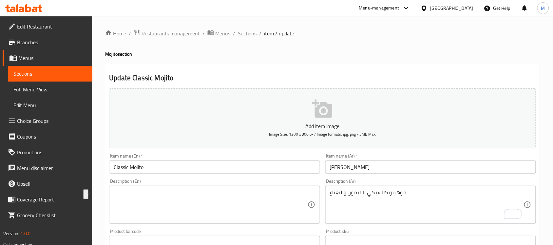
click at [210, 213] on textarea at bounding box center [210, 204] width 193 height 31
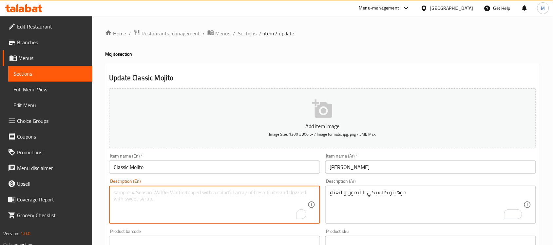
paste textarea "Classic mojito with lemon and mint"
type textarea "Classic mojito with lemon and mint"
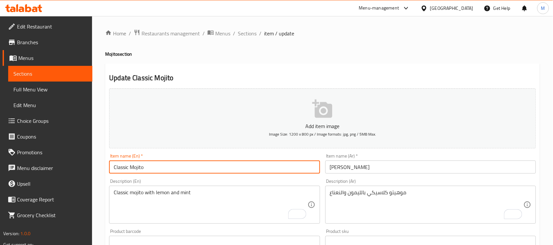
click at [189, 166] on input "Classic Mojito" at bounding box center [214, 166] width 211 height 13
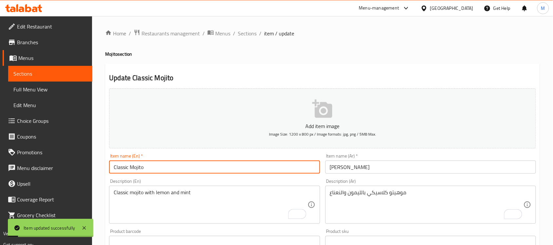
click at [43, 88] on span "Full Menu View" at bounding box center [50, 89] width 74 height 8
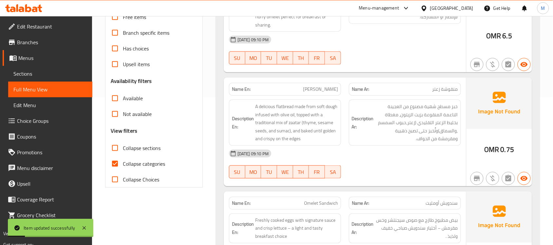
scroll to position [164, 0]
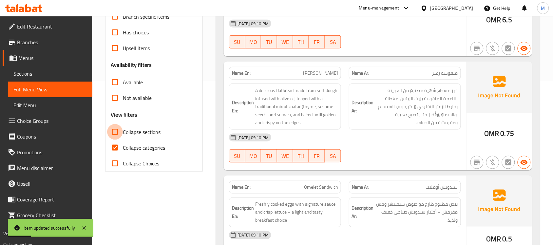
click at [116, 133] on input "Collapse sections" at bounding box center [115, 132] width 16 height 16
checkbox input "true"
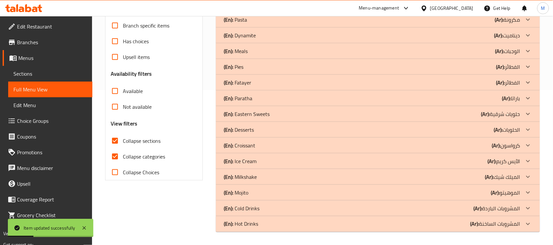
click at [114, 149] on input "Collapse categories" at bounding box center [115, 157] width 16 height 16
checkbox input "false"
click at [179, 219] on div "Filter Branches Branches Popular filters Free items Branch specific items Has c…" at bounding box center [156, 83] width 111 height 306
click at [250, 32] on p "(En): Dynamite" at bounding box center [240, 36] width 32 height 8
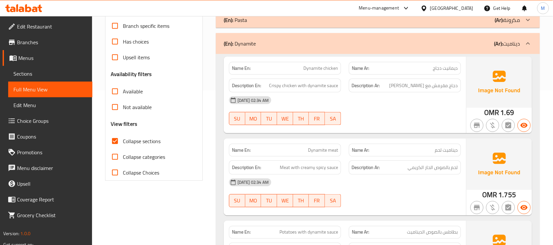
scroll to position [5, 0]
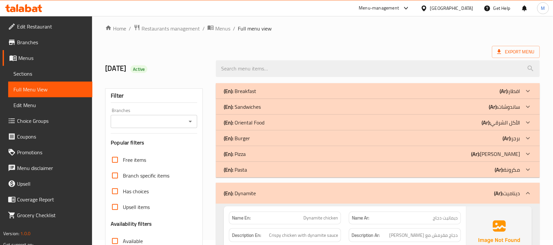
click at [263, 122] on p "(En): Oriental Food" at bounding box center [244, 123] width 41 height 8
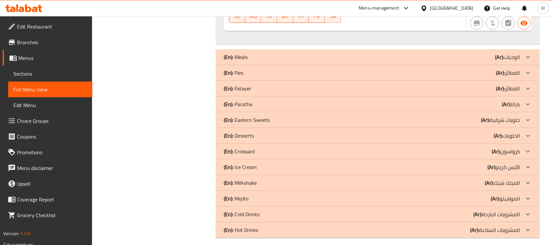
click at [266, 179] on div "(En): Milkshake (Ar): الميلك شيك" at bounding box center [372, 183] width 296 height 8
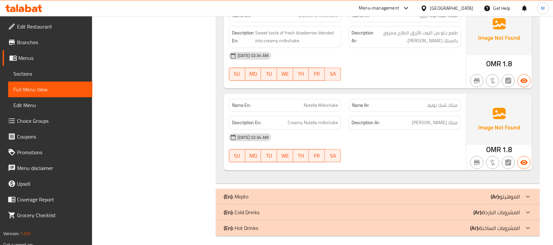
click at [250, 224] on p "(En): Hot Drinks" at bounding box center [241, 228] width 34 height 8
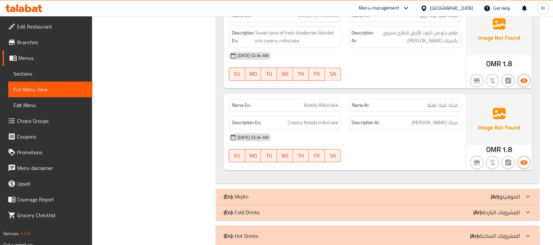
click at [255, 208] on p "(En): Cold Drinks" at bounding box center [242, 212] width 36 height 8
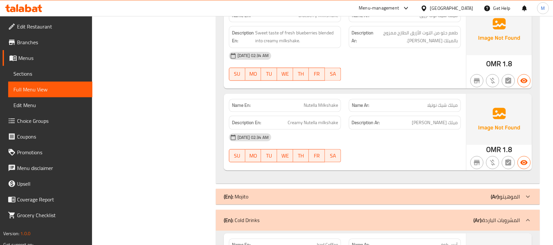
click at [242, 192] on p "(En): Mojito" at bounding box center [236, 196] width 25 height 8
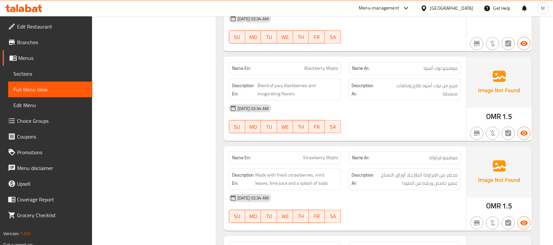
scroll to position [2722, 0]
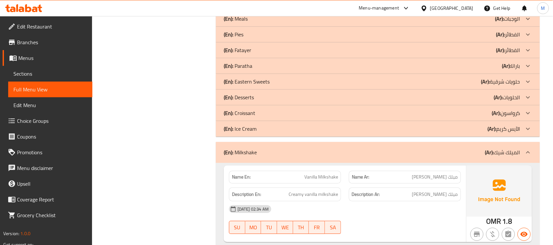
click at [248, 125] on p "(En): Ice Cream" at bounding box center [240, 129] width 33 height 8
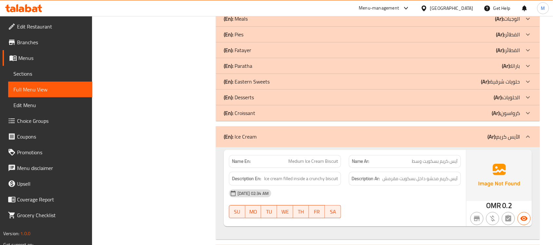
click at [266, 93] on div "(En): Desserts (Ar): الحلويات" at bounding box center [372, 97] width 296 height 8
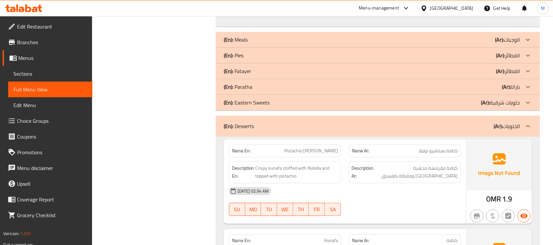
scroll to position [1130, 0]
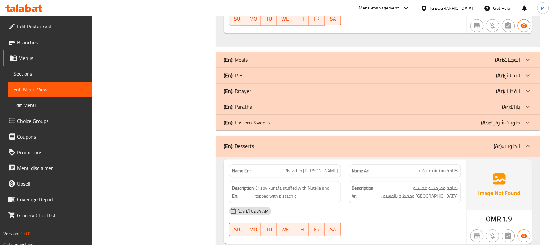
click at [256, 87] on div "(En): Fatayer (Ar): الفطائر" at bounding box center [372, 91] width 296 height 8
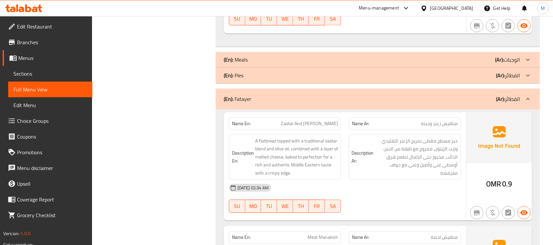
click at [250, 56] on div "(En): Meals (Ar): الوجبات" at bounding box center [372, 60] width 296 height 8
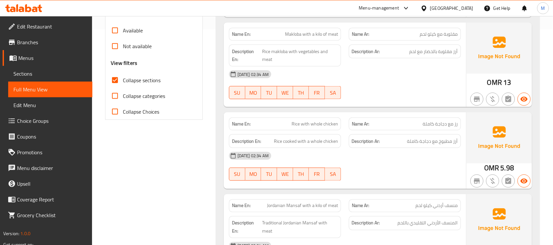
scroll to position [0, 0]
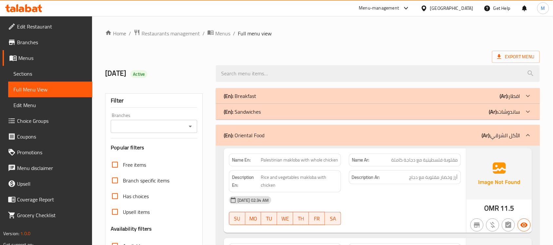
click at [219, 52] on div "Export Menu" at bounding box center [322, 57] width 434 height 12
